Goal: Task Accomplishment & Management: Manage account settings

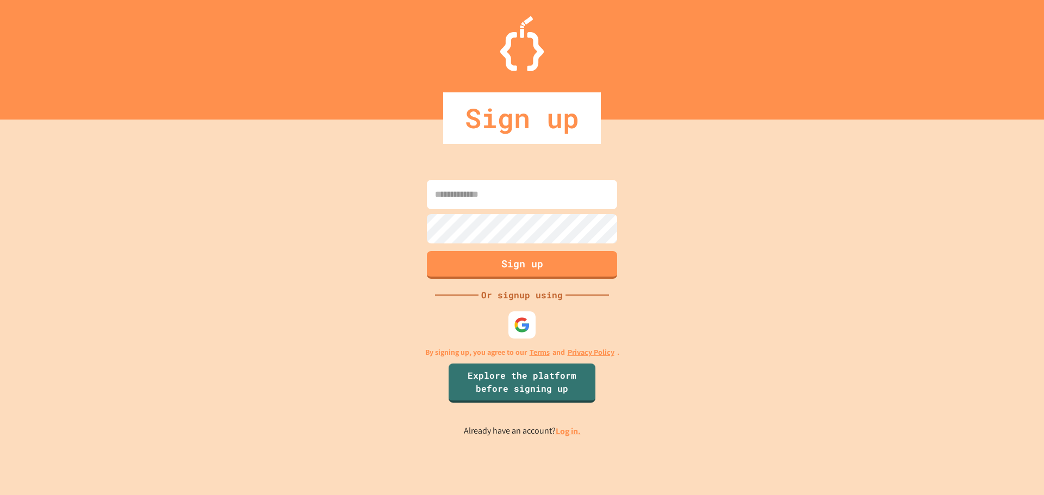
click at [512, 190] on input at bounding box center [522, 194] width 190 height 29
click at [681, 202] on div "Sign up Or signup using By signing up, you agree to our Terms and Privacy Polic…" at bounding box center [522, 308] width 1044 height 376
click at [530, 322] on img at bounding box center [522, 325] width 18 height 18
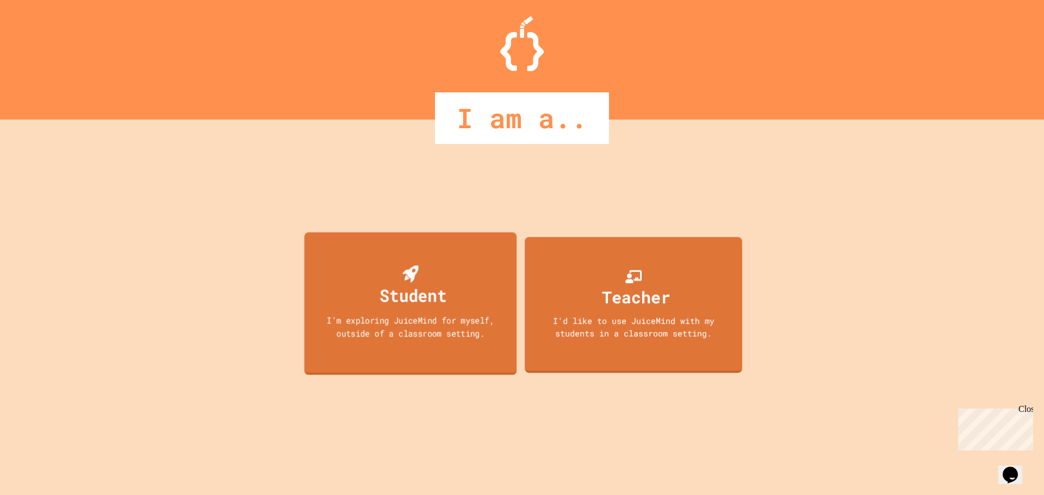
click at [492, 320] on div "I'm exploring JuiceMind for myself, outside of a classroom setting." at bounding box center [410, 327] width 191 height 26
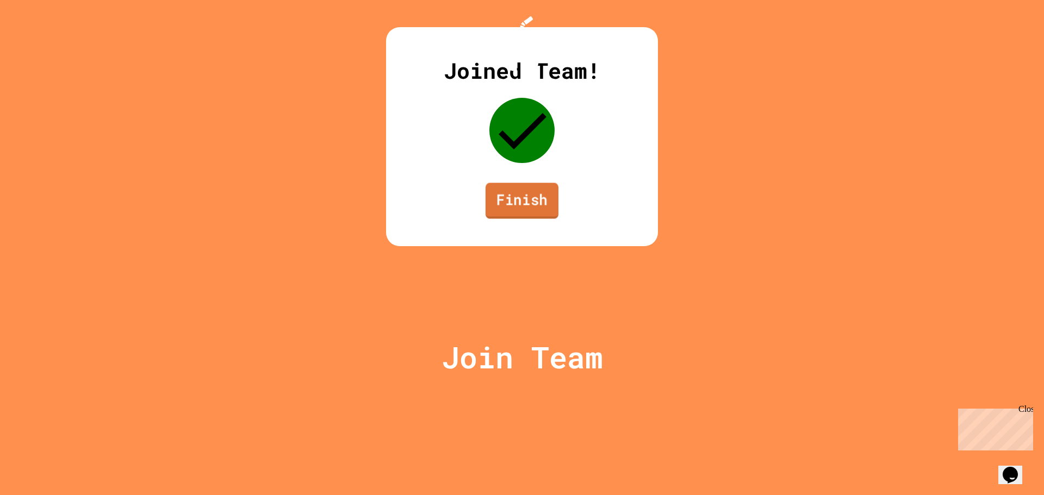
click at [541, 219] on link "Finish" at bounding box center [522, 201] width 73 height 36
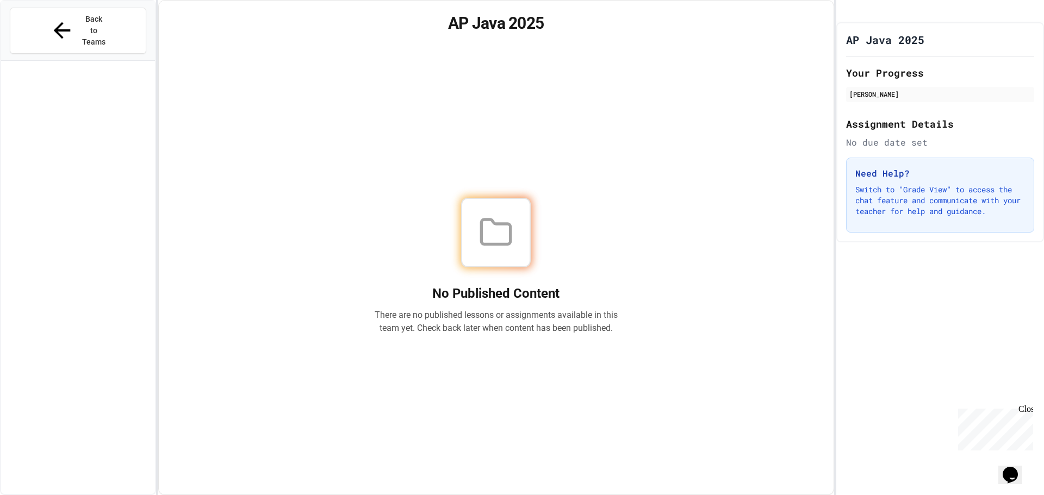
drag, startPoint x: 531, startPoint y: 287, endPoint x: 424, endPoint y: 255, distance: 111.7
click at [433, 262] on div at bounding box center [496, 233] width 244 height 70
click at [81, 23] on span "Back to Teams" at bounding box center [94, 31] width 26 height 34
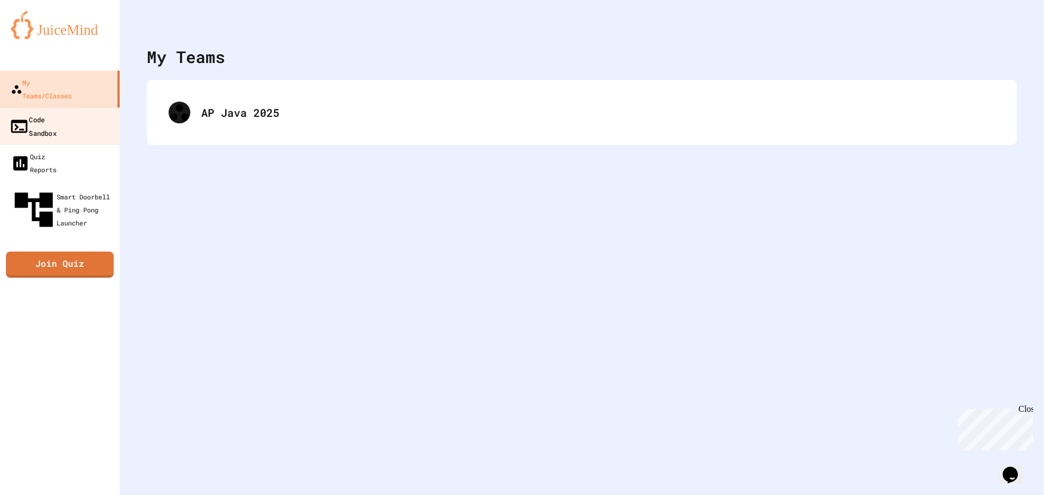
click at [96, 107] on link "Code Sandbox" at bounding box center [59, 126] width 123 height 38
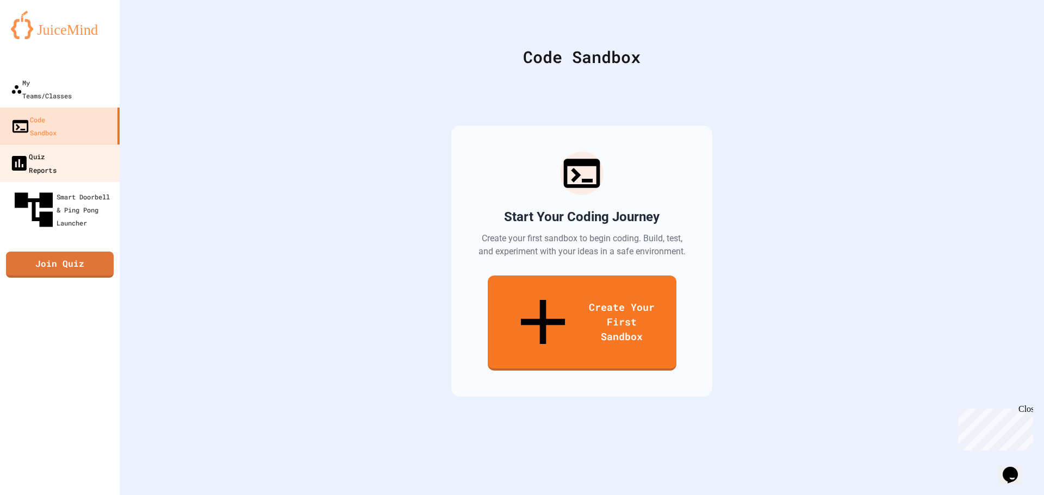
click at [87, 144] on link "Quiz Reports" at bounding box center [59, 163] width 123 height 38
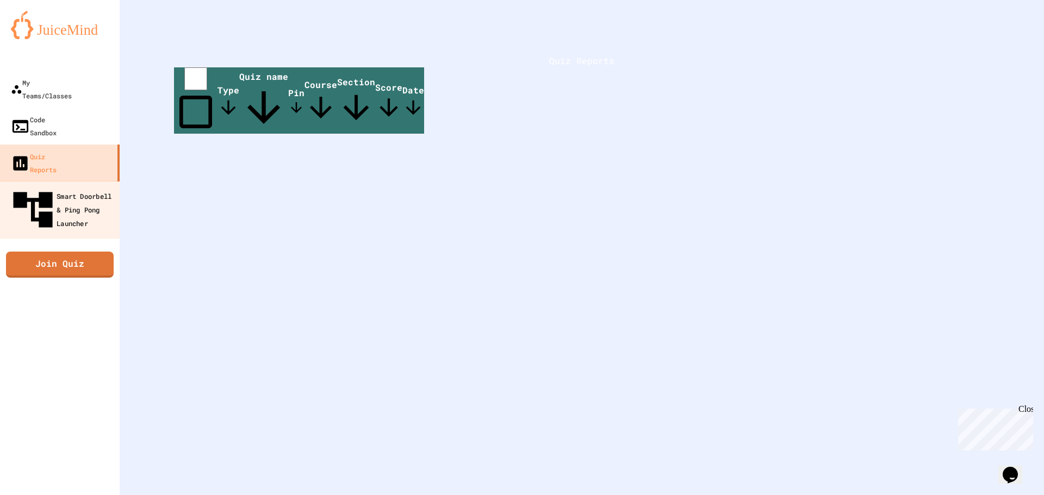
click at [69, 186] on div "Smart Doorbell & Ping Pong Launcher" at bounding box center [63, 209] width 108 height 47
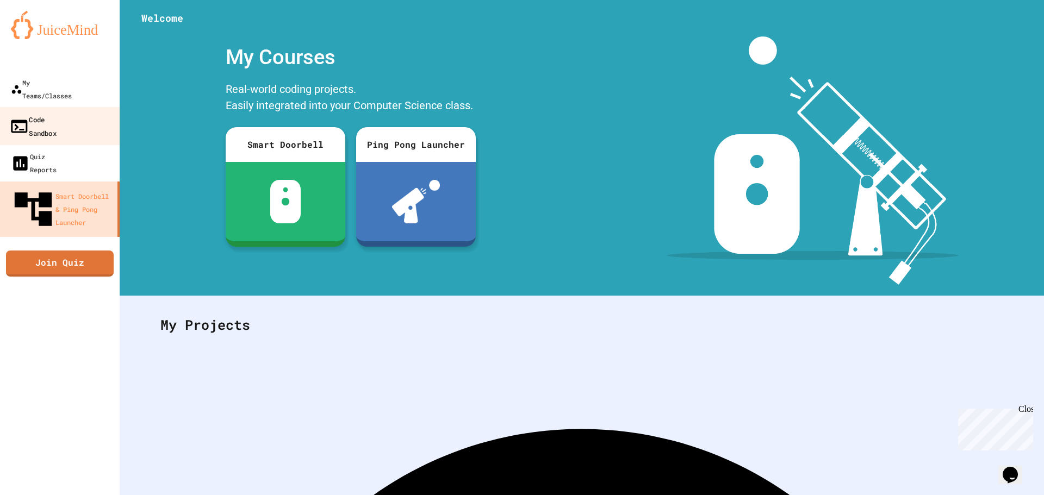
click at [46, 117] on link "Code Sandbox" at bounding box center [59, 126] width 123 height 38
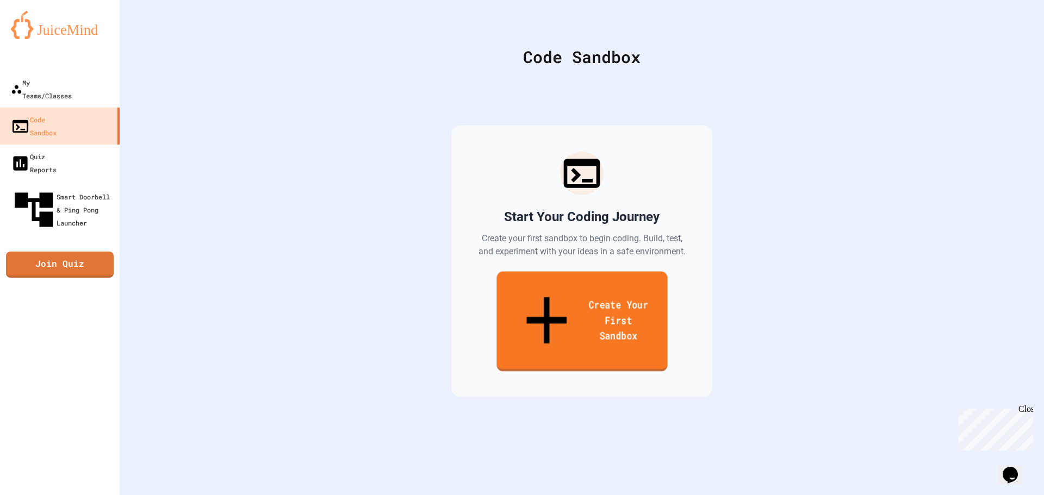
click at [585, 295] on link "Create Your First Sandbox" at bounding box center [581, 322] width 171 height 100
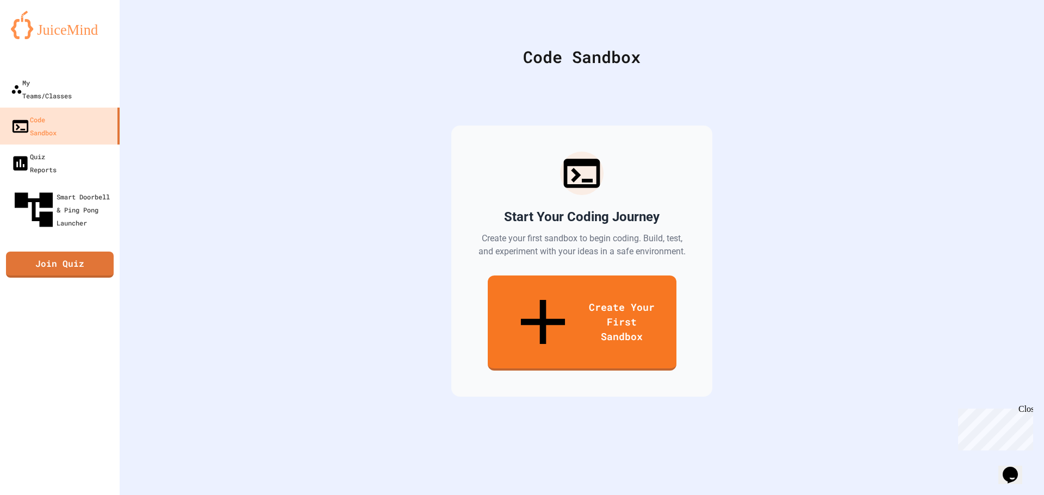
click at [77, 144] on link "Quiz Reports" at bounding box center [59, 163] width 123 height 38
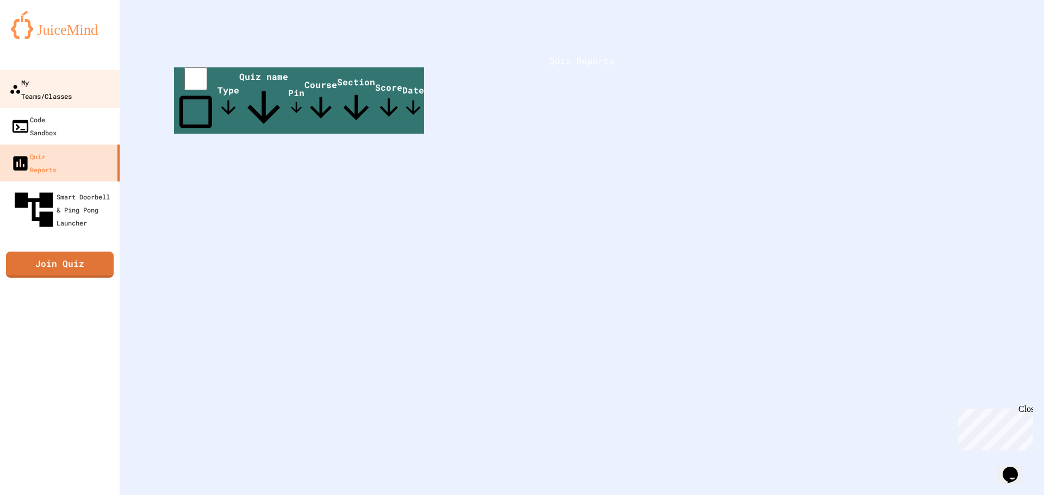
click at [95, 78] on link "My Teams/Classes" at bounding box center [59, 89] width 123 height 38
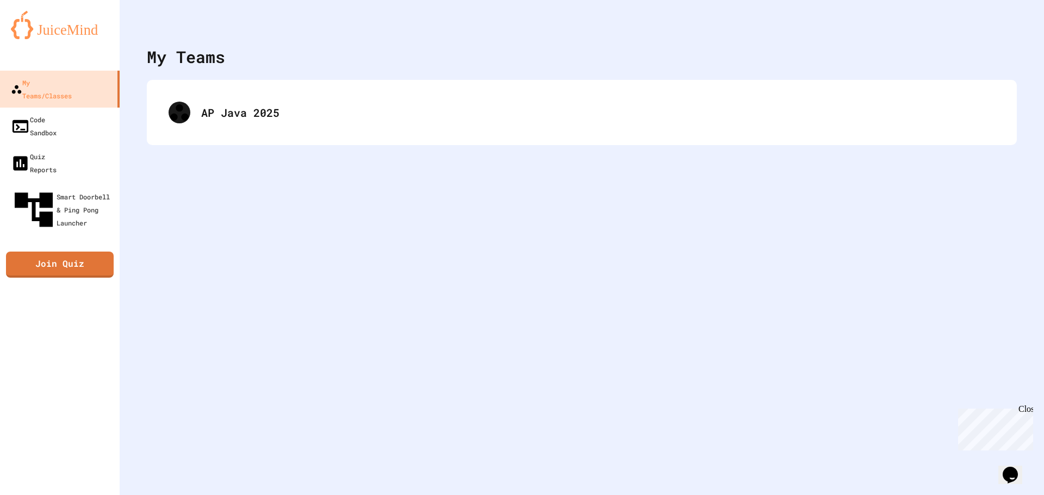
click at [79, 21] on img at bounding box center [60, 25] width 98 height 28
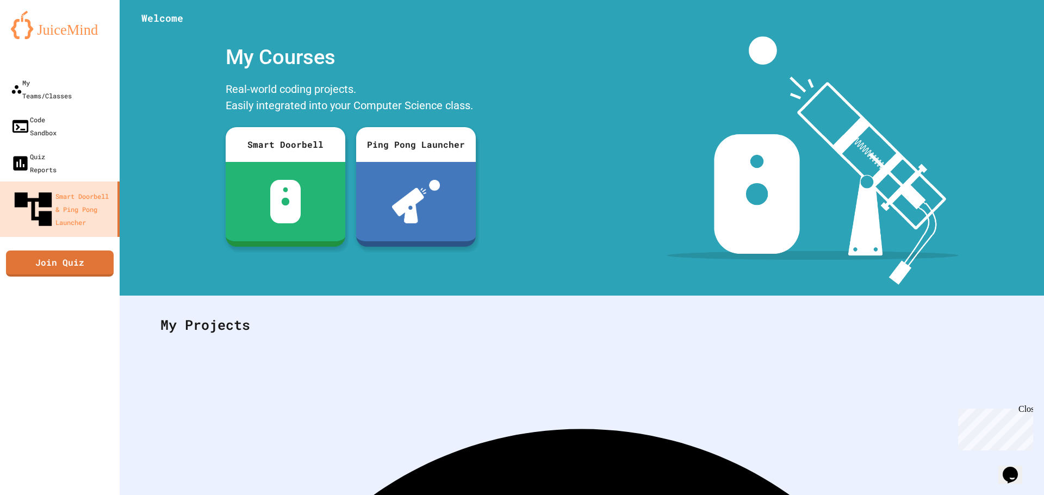
click at [79, 21] on img at bounding box center [60, 25] width 98 height 28
click at [1011, 27] on icon "My Account" at bounding box center [1011, 27] width 0 height 0
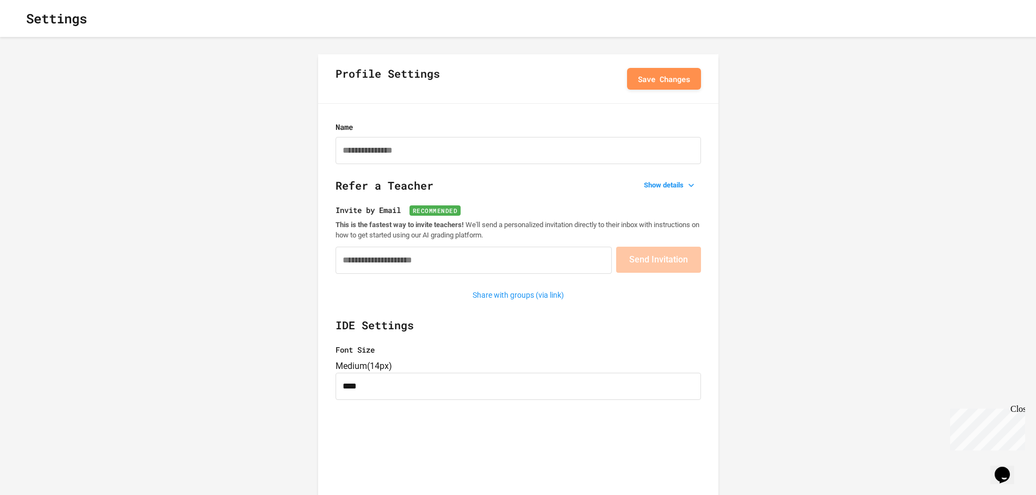
type input "**********"
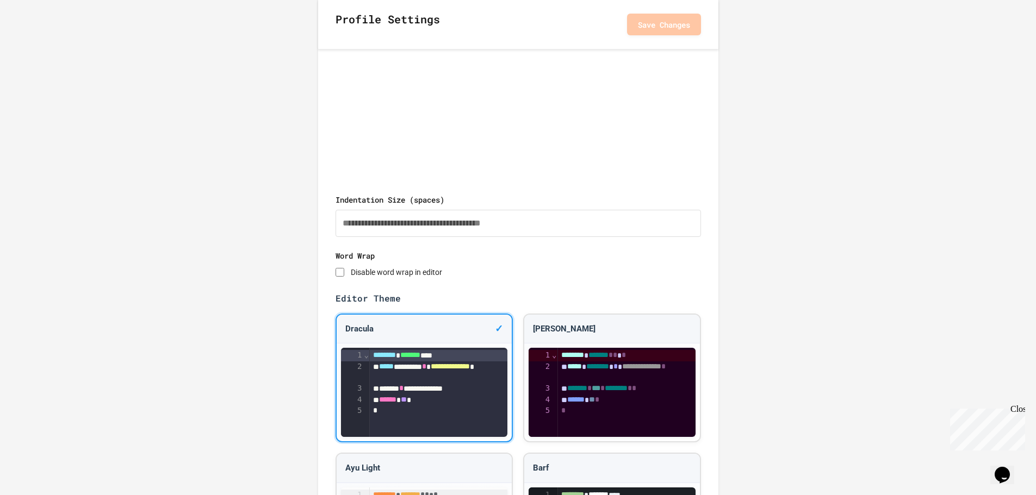
scroll to position [652, 0]
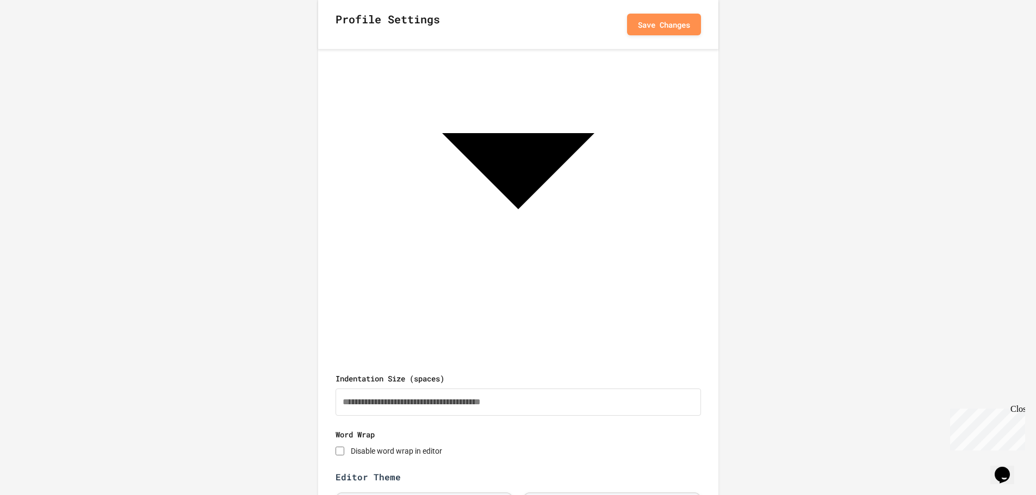
scroll to position [93, 0]
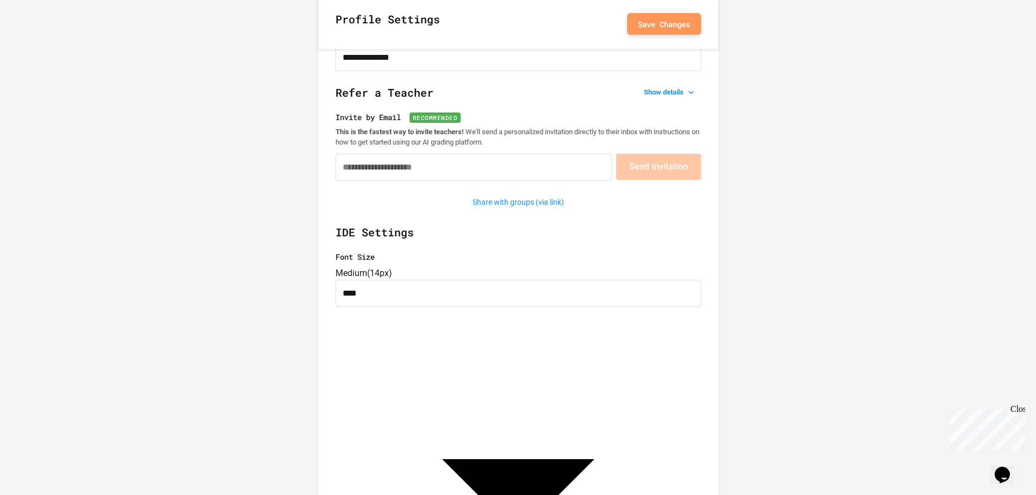
click at [665, 29] on button "Save Changes" at bounding box center [664, 24] width 74 height 22
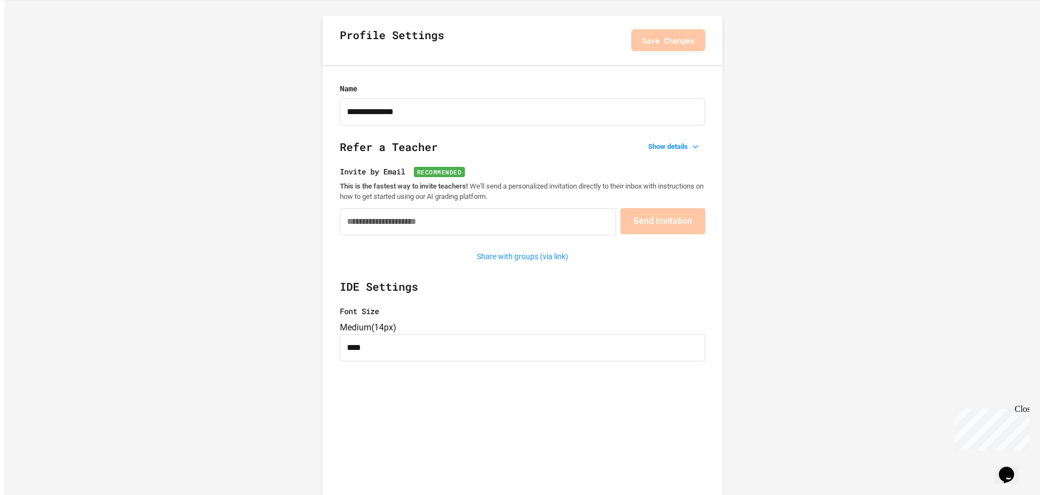
scroll to position [0, 0]
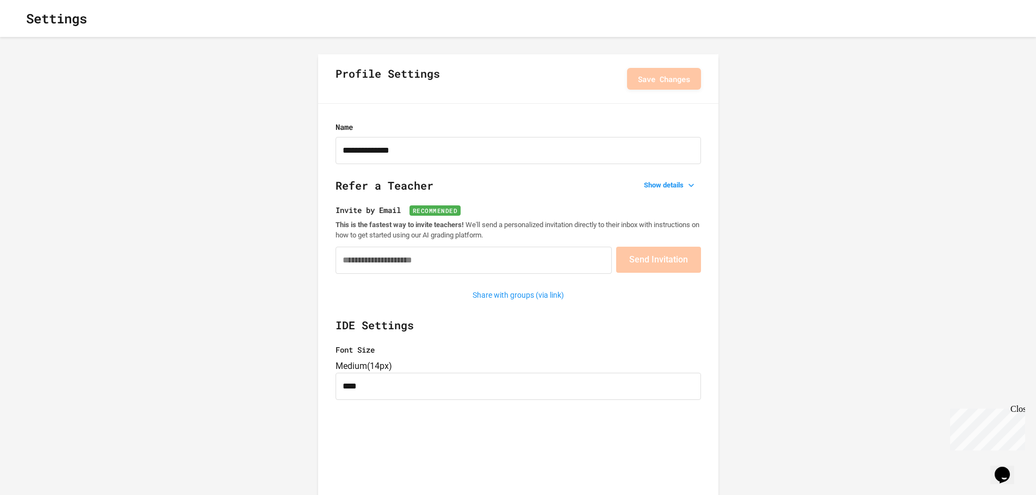
click at [48, 24] on h1 "Settings" at bounding box center [56, 19] width 61 height 20
click at [17, 18] on icon "button" at bounding box center [17, 18] width 0 height 0
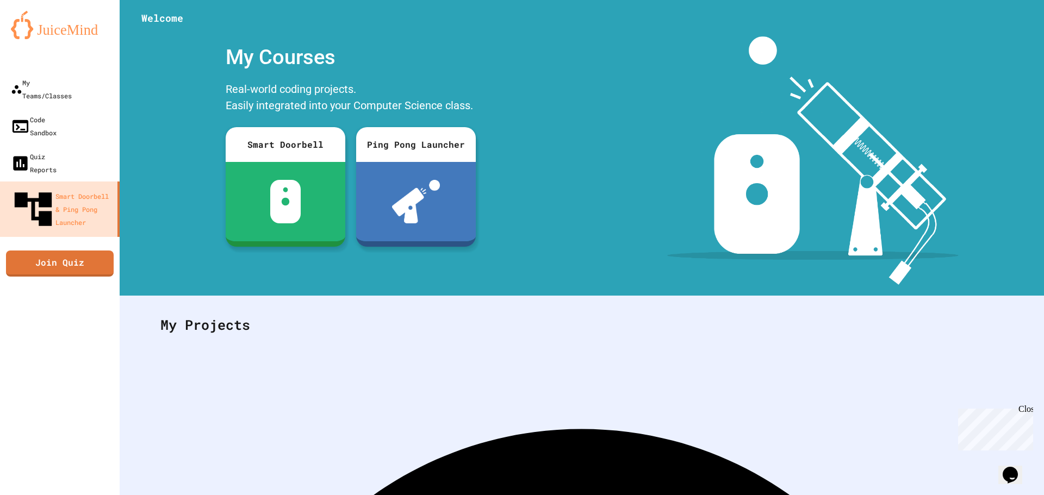
scroll to position [50, 0]
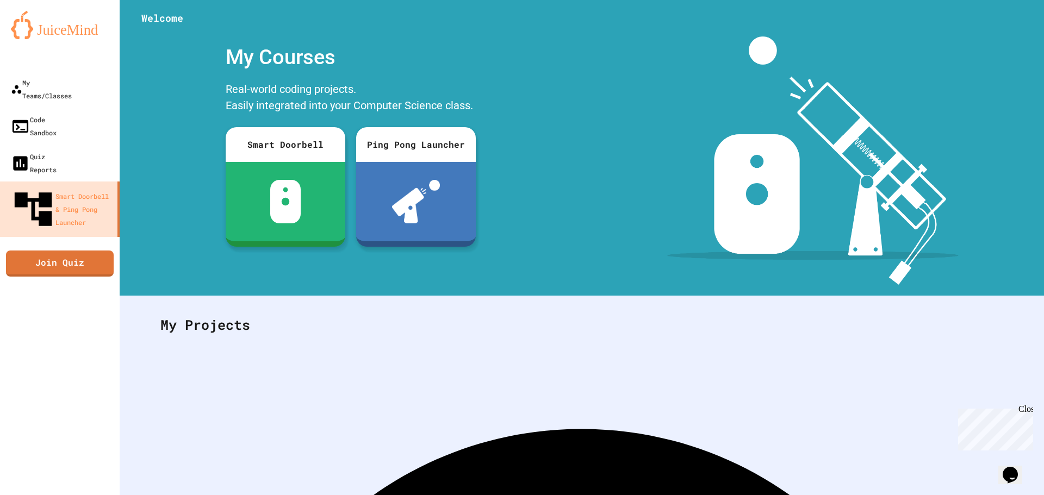
click at [1021, 411] on div "Close" at bounding box center [1025, 412] width 14 height 14
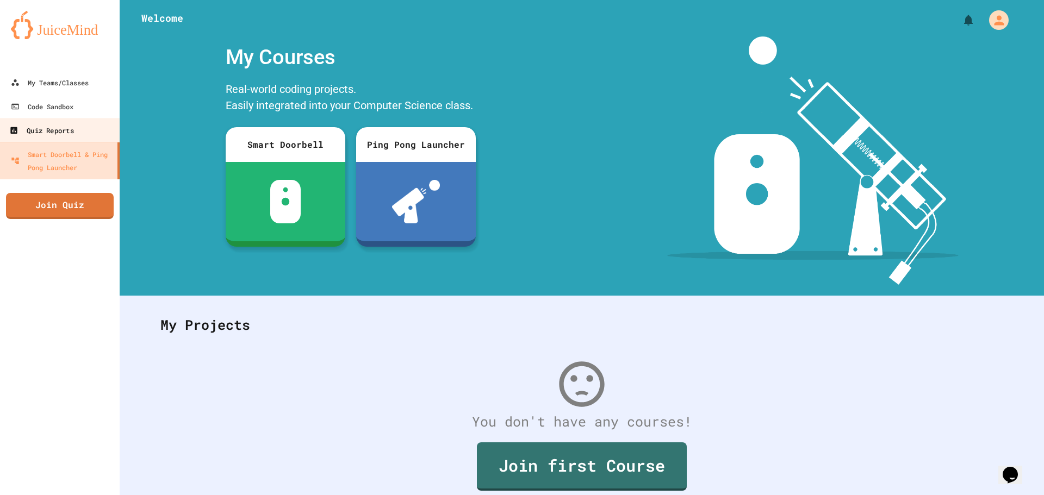
click at [48, 119] on link "Quiz Reports" at bounding box center [59, 130] width 123 height 24
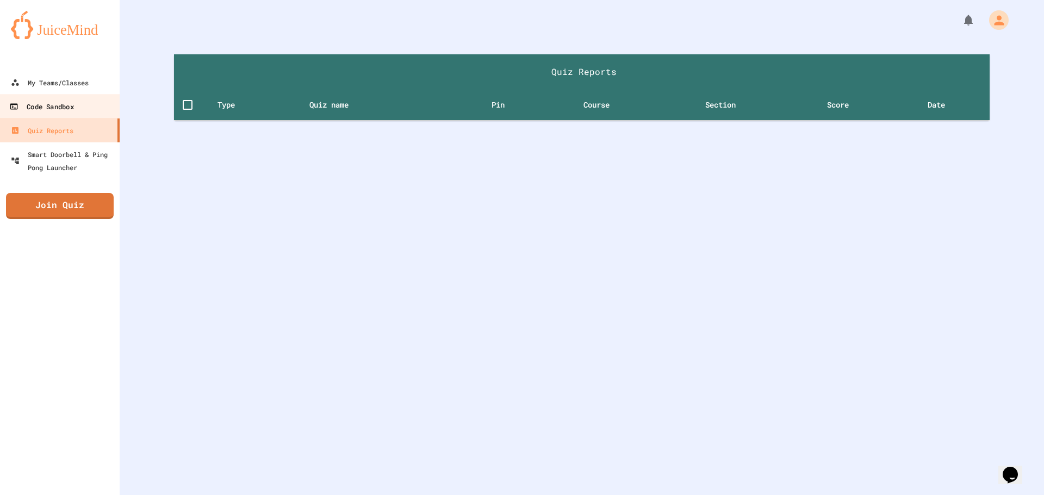
click at [50, 105] on div "Code Sandbox" at bounding box center [41, 107] width 64 height 14
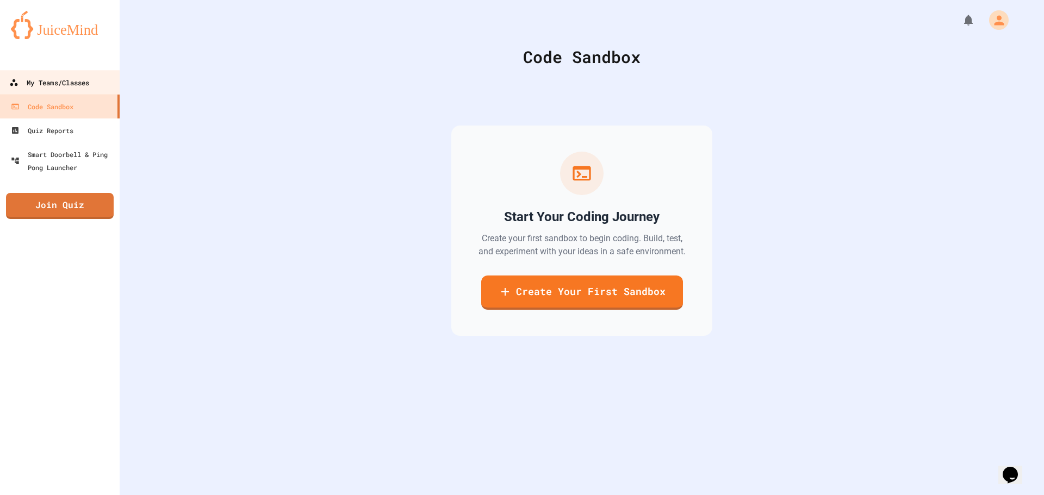
click at [50, 90] on link "My Teams/Classes" at bounding box center [59, 82] width 123 height 24
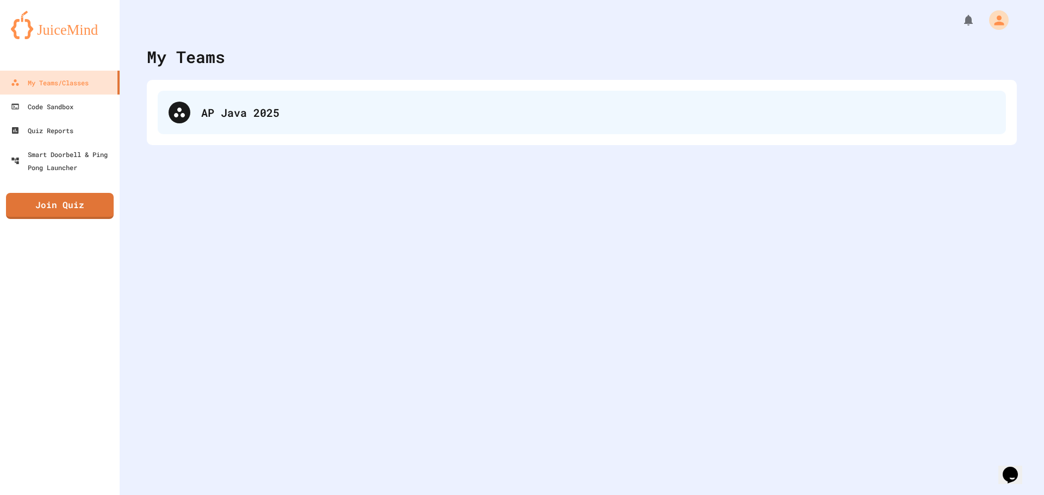
click at [225, 110] on div "AP Java 2025" at bounding box center [598, 112] width 794 height 16
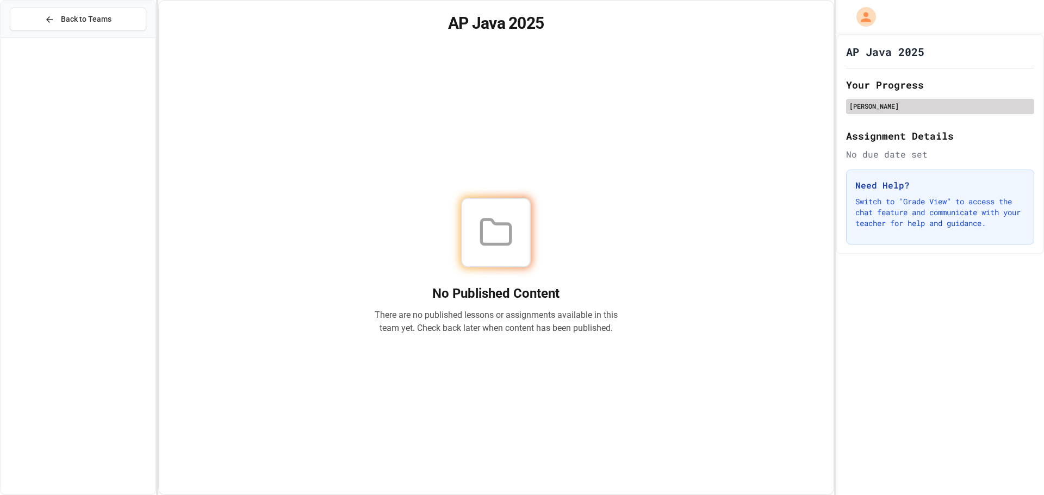
click at [887, 109] on div "[PERSON_NAME]" at bounding box center [940, 106] width 182 height 10
click at [887, 55] on h1 "AP Java 2025" at bounding box center [885, 51] width 78 height 15
click at [858, 14] on icon "My Account" at bounding box center [867, 17] width 18 height 18
click at [623, 97] on div at bounding box center [522, 247] width 1044 height 495
click at [30, 14] on button "Back to Teams" at bounding box center [78, 19] width 136 height 23
